Goal: Transaction & Acquisition: Register for event/course

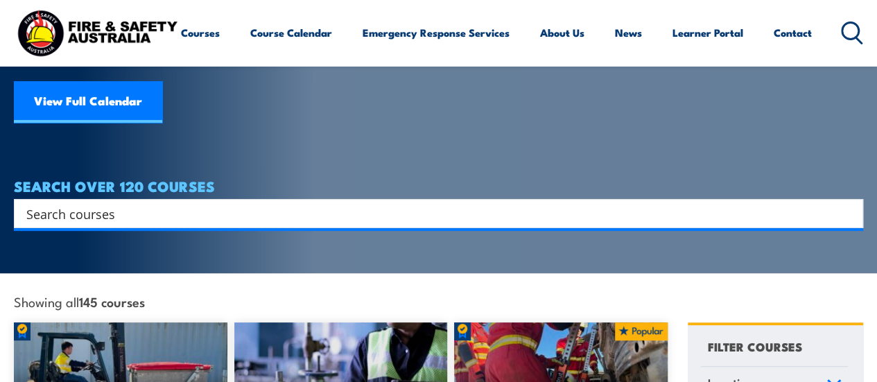
scroll to position [208, 0]
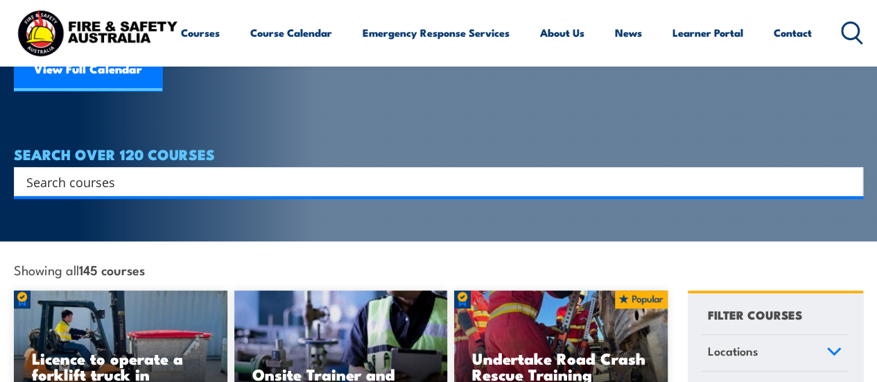
click at [147, 171] on input "Search input" at bounding box center [429, 181] width 806 height 21
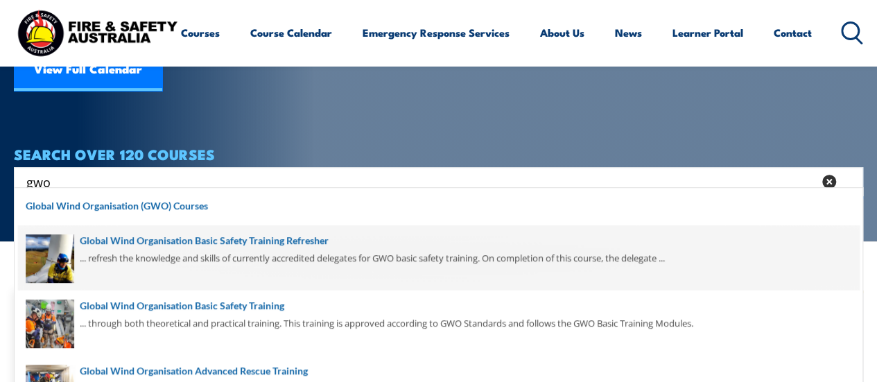
type input "gwo"
click at [202, 257] on span at bounding box center [438, 257] width 841 height 65
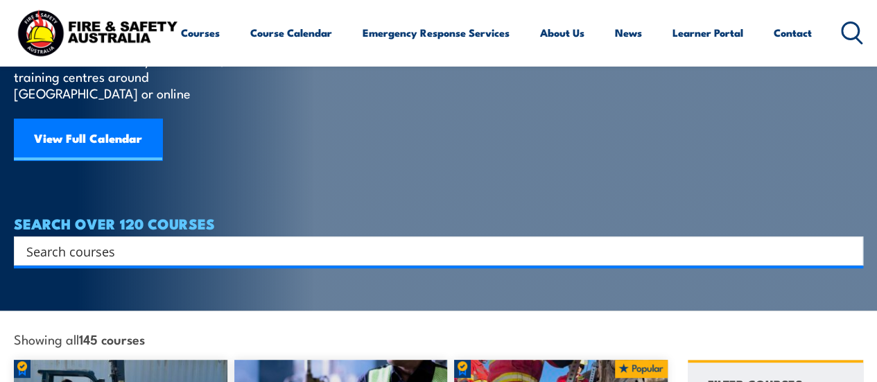
click at [123, 241] on input "Search input" at bounding box center [429, 251] width 806 height 21
type input "gwo"
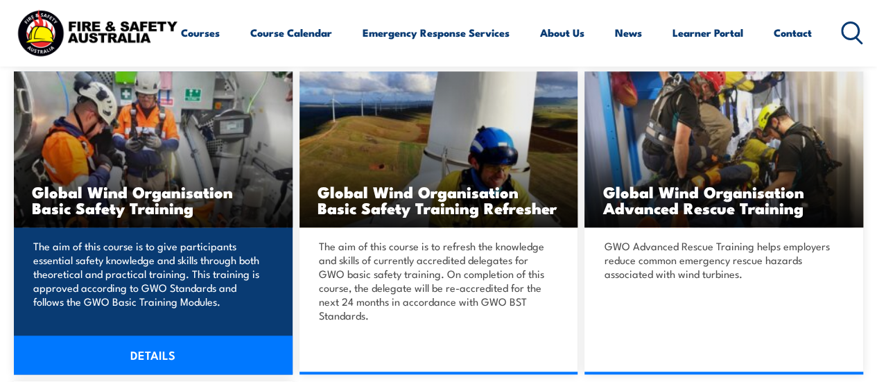
scroll to position [416, 0]
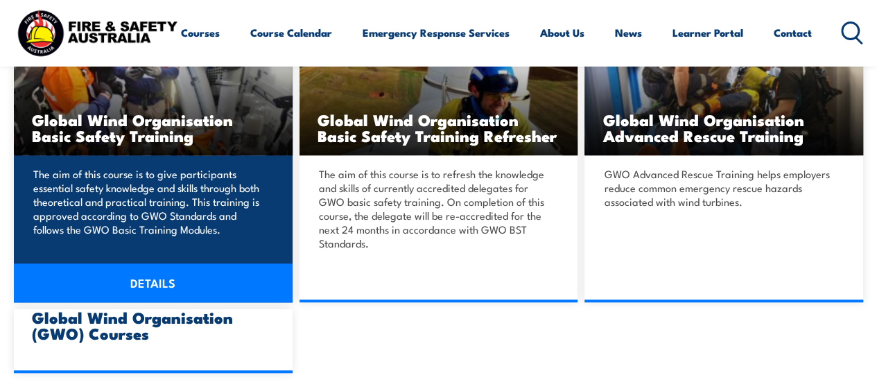
click at [166, 284] on link "DETAILS" at bounding box center [153, 283] width 279 height 39
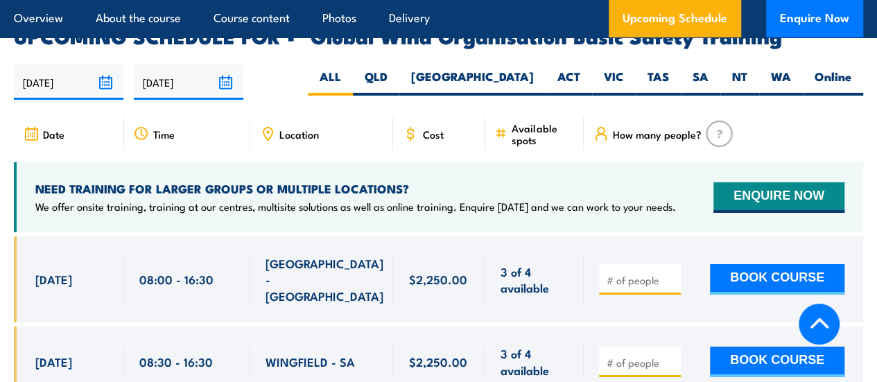
scroll to position [2288, 0]
click at [706, 88] on label "SA" at bounding box center [701, 82] width 40 height 27
click at [709, 78] on input "SA" at bounding box center [713, 73] width 9 height 9
radio input "true"
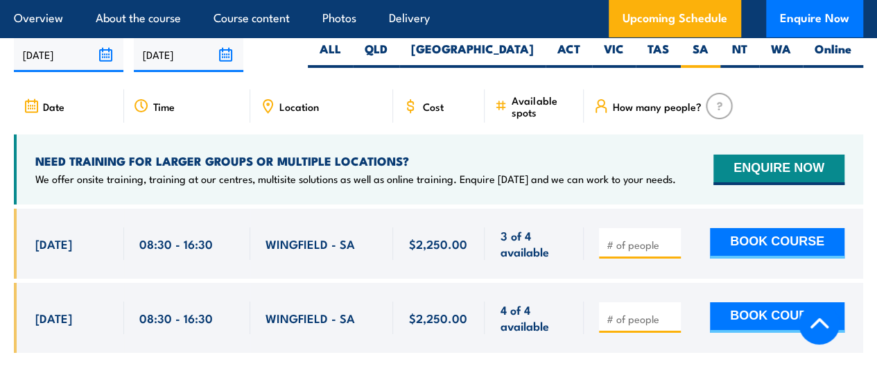
scroll to position [2327, 0]
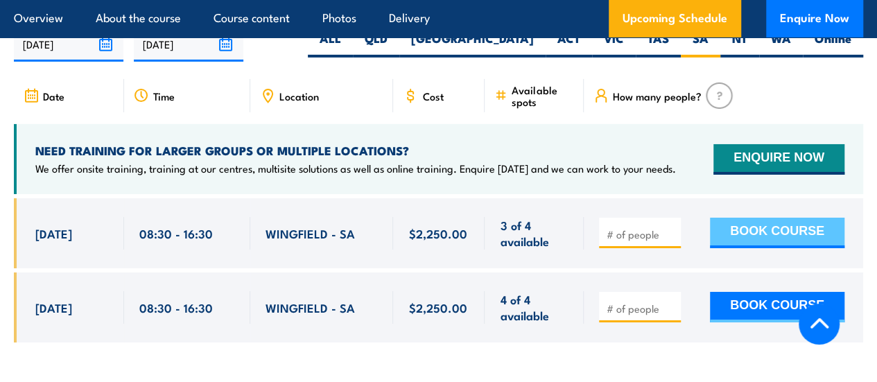
click at [750, 248] on button "BOOK COURSE" at bounding box center [777, 233] width 135 height 31
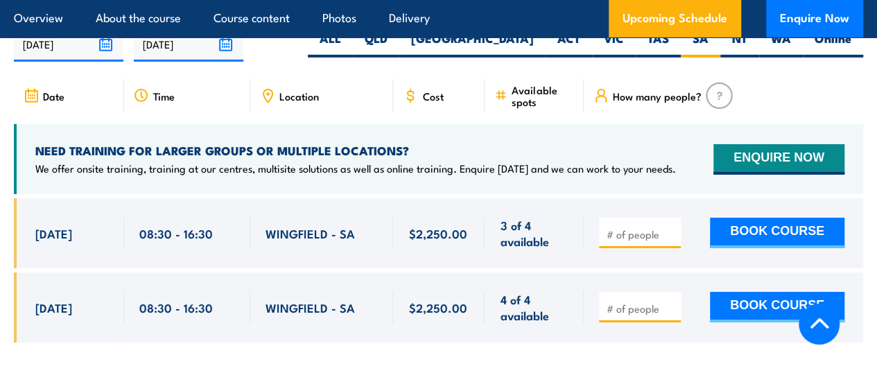
click at [639, 241] on input "number" at bounding box center [641, 234] width 69 height 14
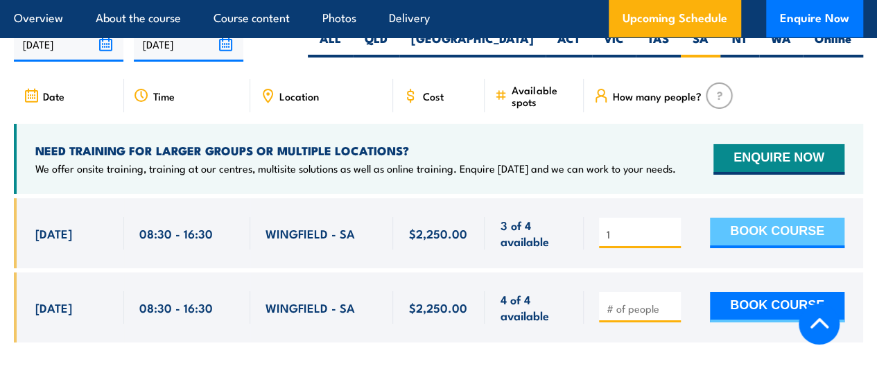
type input "1"
click at [729, 235] on button "BOOK COURSE" at bounding box center [777, 233] width 135 height 31
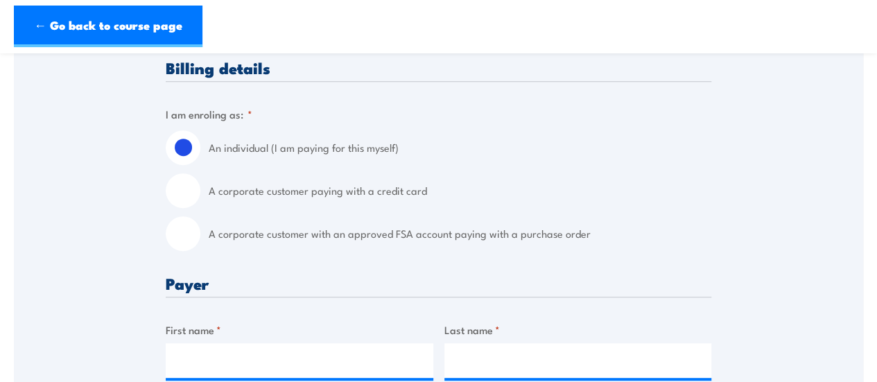
scroll to position [347, 0]
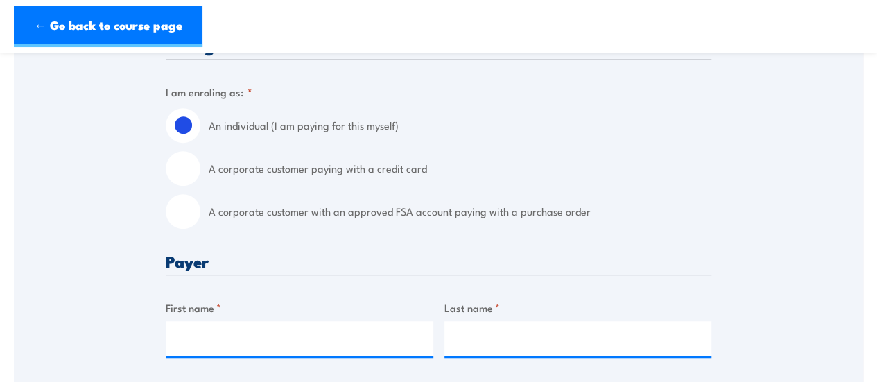
click at [176, 229] on input "A corporate customer with an approved FSA account paying with a purchase order" at bounding box center [183, 211] width 35 height 35
radio input "true"
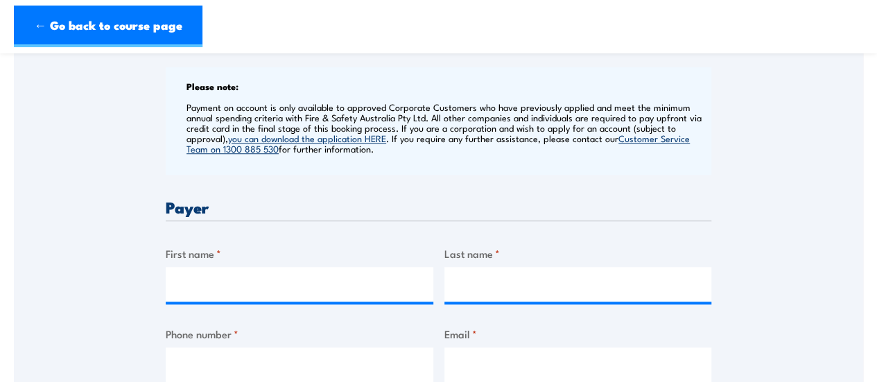
scroll to position [555, 0]
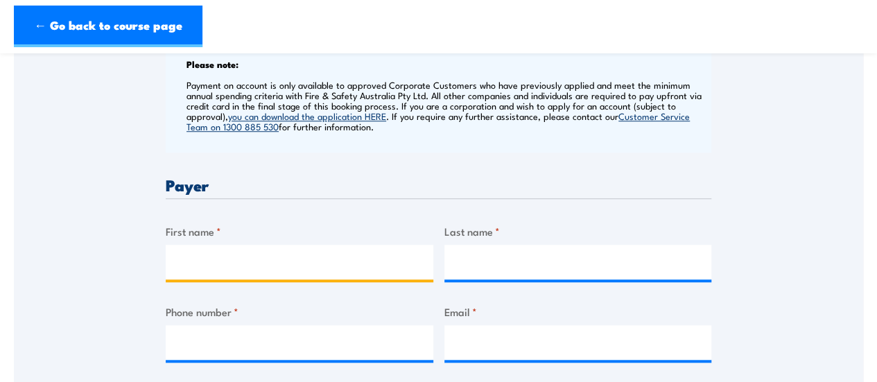
click at [327, 263] on input "First name *" at bounding box center [300, 262] width 268 height 35
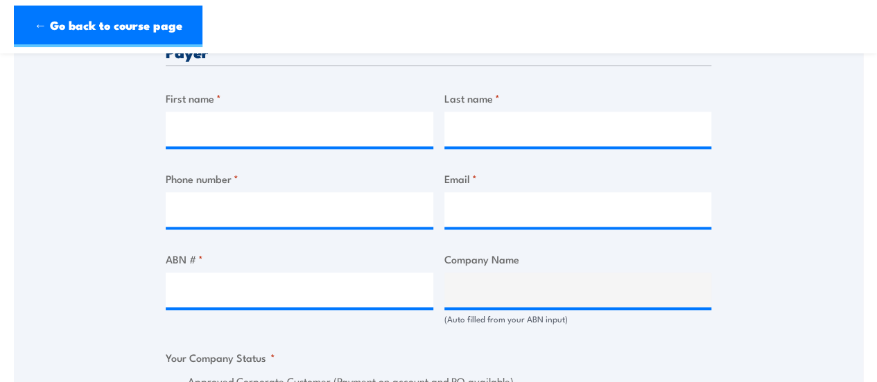
scroll to position [693, 0]
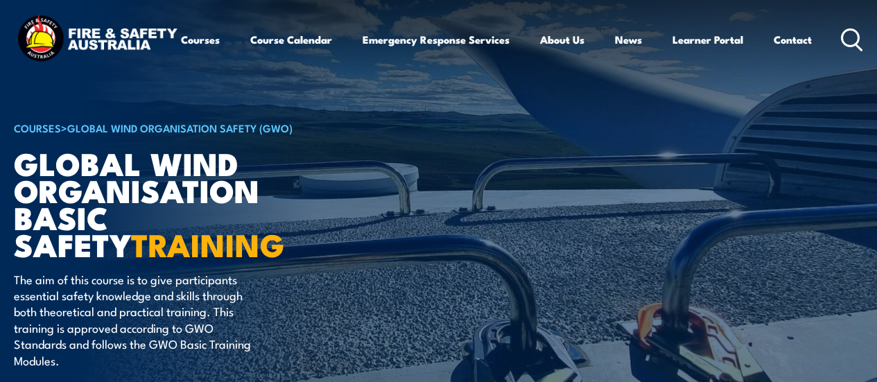
select select "8"
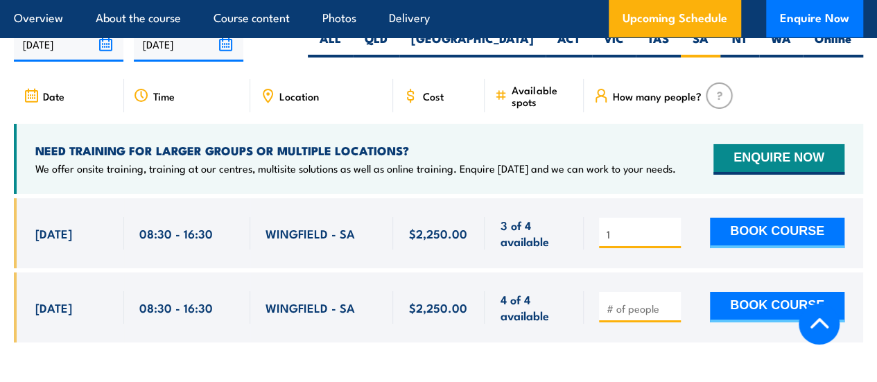
scroll to position [2188, 0]
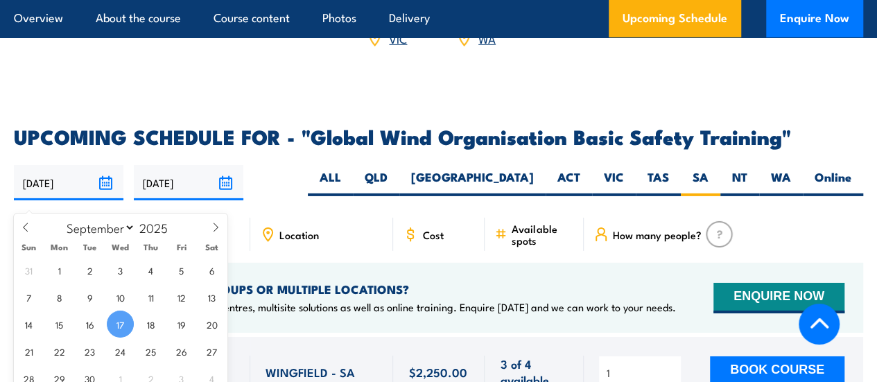
click at [107, 187] on input "17/09/2025" at bounding box center [69, 182] width 110 height 35
click at [62, 278] on span "1" at bounding box center [59, 270] width 27 height 27
type input "[DATE]"
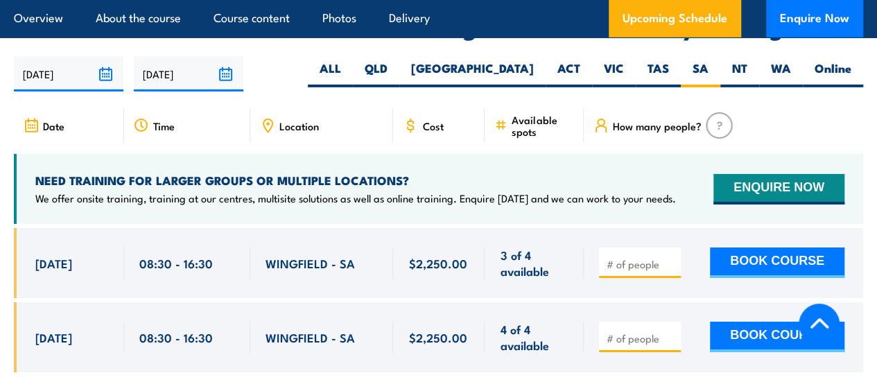
scroll to position [2327, 0]
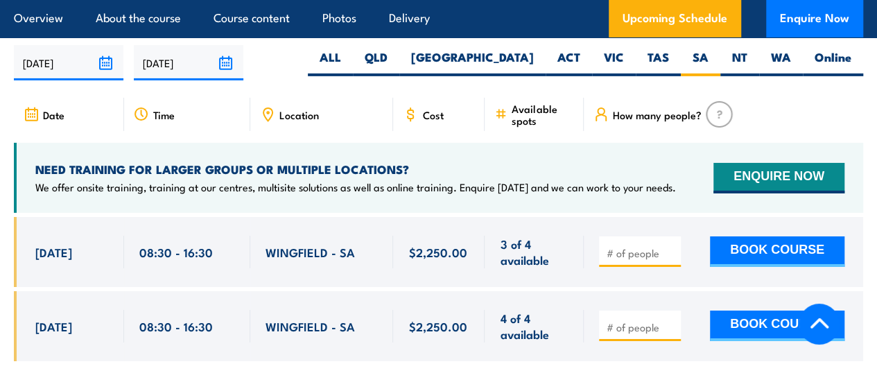
scroll to position [2327, 0]
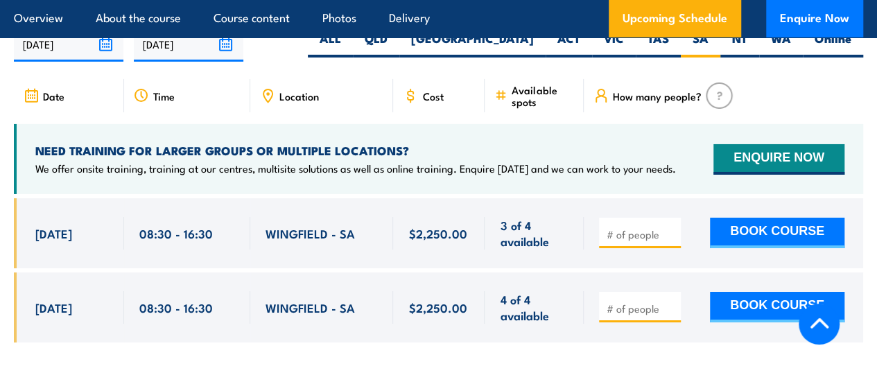
click at [627, 248] on div at bounding box center [640, 233] width 82 height 31
click at [627, 241] on input "number" at bounding box center [641, 234] width 69 height 14
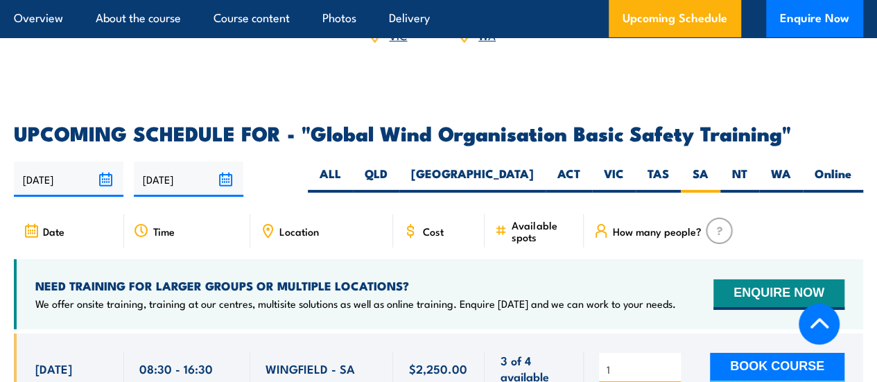
scroll to position [2188, 0]
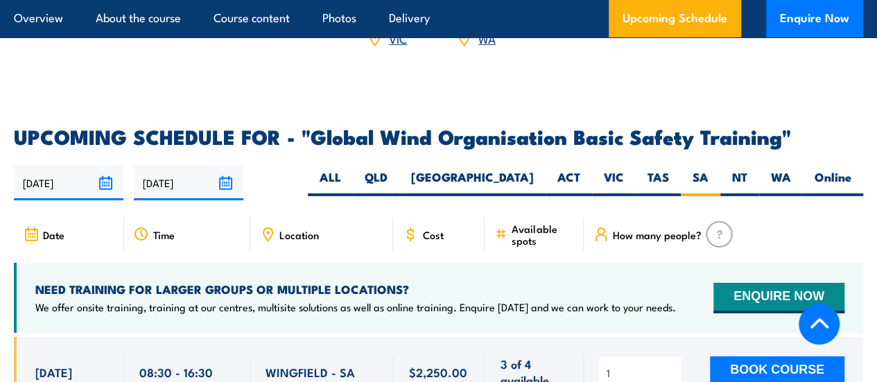
type input "1"
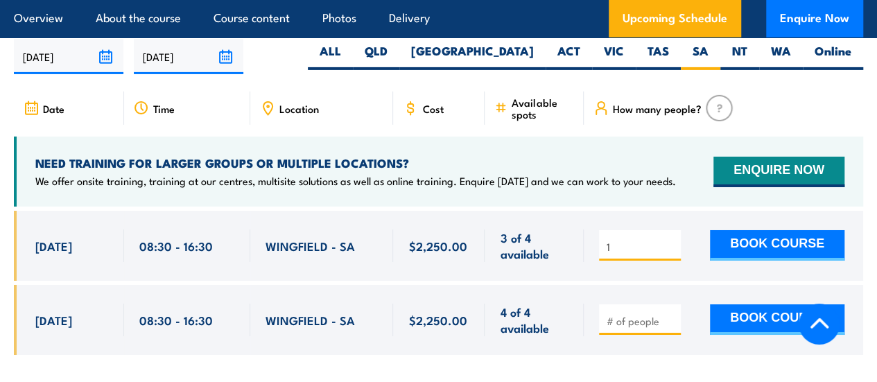
scroll to position [2327, 0]
